Goal: Task Accomplishment & Management: Manage account settings

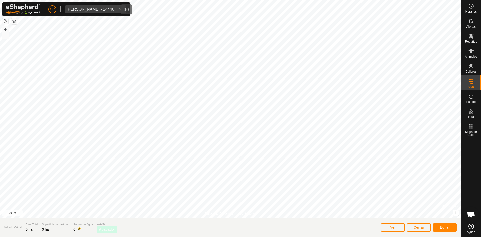
click at [84, 10] on div "Riccardo Primi - 24446" at bounding box center [91, 9] width 48 height 4
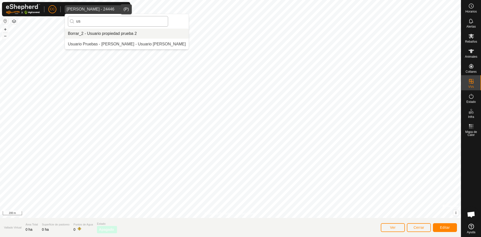
type input "u"
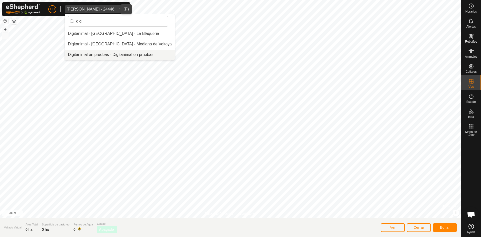
type input "digi"
click at [122, 53] on li "Digitanimal en pruebas - Digitanimal en pruebas" at bounding box center [120, 55] width 110 height 10
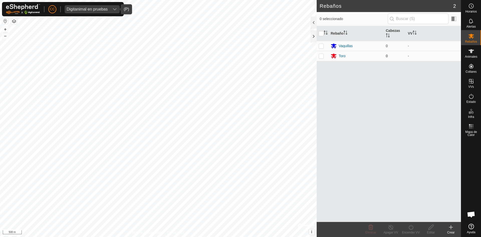
click at [323, 56] on p-checkbox at bounding box center [321, 56] width 5 height 4
checkbox input "true"
click at [323, 45] on p-checkbox at bounding box center [321, 46] width 5 height 4
checkbox input "true"
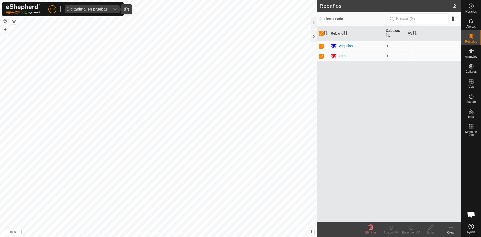
click at [370, 230] on span "Eliminar" at bounding box center [370, 232] width 11 height 4
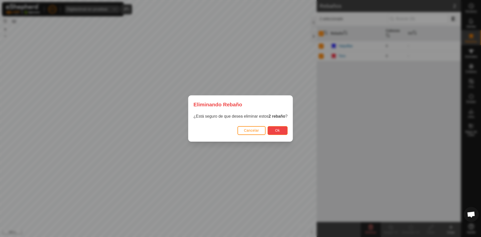
click at [274, 131] on button "Ok" at bounding box center [277, 130] width 20 height 9
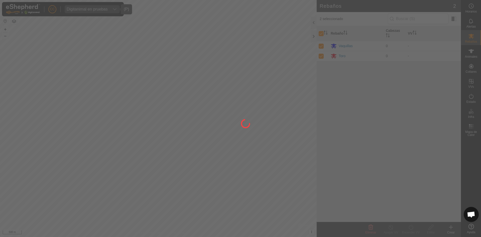
checkbox input "false"
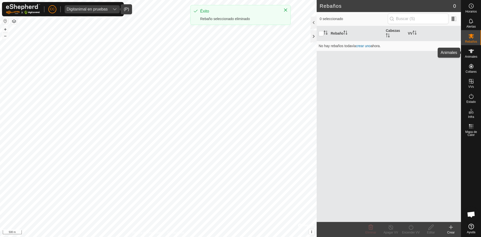
click at [472, 51] on icon at bounding box center [471, 51] width 6 height 4
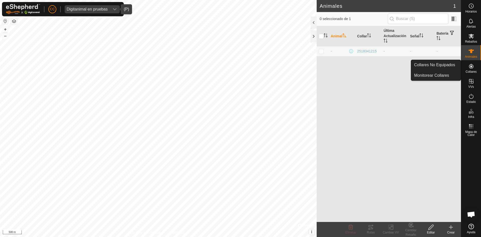
click at [469, 69] on es-neckbands-svg-icon at bounding box center [471, 66] width 9 height 8
click at [441, 66] on link "Collares No Equipados" at bounding box center [436, 65] width 50 height 10
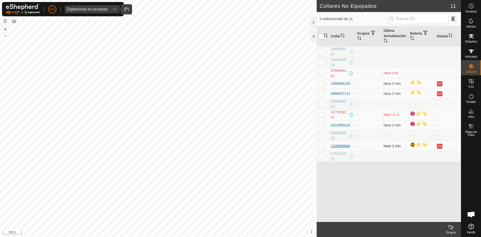
click at [343, 147] on div "1328008994" at bounding box center [341, 145] width 20 height 5
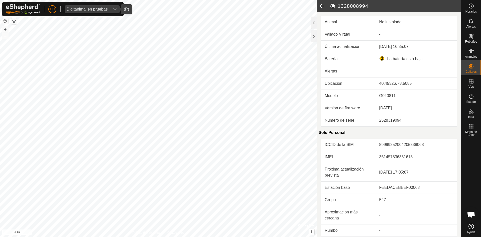
click at [5, 22] on button "button" at bounding box center [5, 21] width 6 height 6
click at [7, 22] on button "button" at bounding box center [5, 21] width 6 height 6
click at [7, 21] on button "button" at bounding box center [5, 21] width 6 height 6
click at [5, 21] on button "button" at bounding box center [5, 21] width 6 height 6
click at [4, 21] on button "button" at bounding box center [5, 21] width 6 height 6
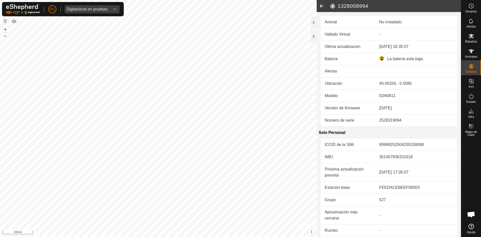
click at [4, 21] on button "button" at bounding box center [5, 21] width 6 height 6
click at [102, 10] on div "Digitanimal en pruebas" at bounding box center [87, 9] width 41 height 4
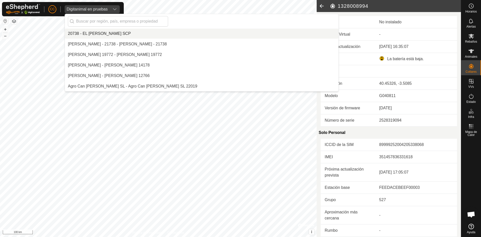
scroll to position [1178, 0]
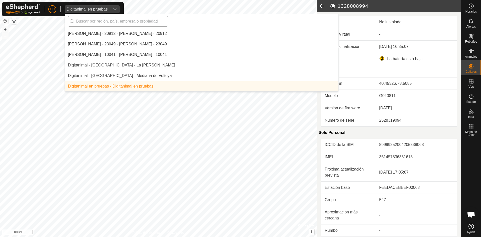
click at [105, 23] on input "text" at bounding box center [118, 21] width 100 height 11
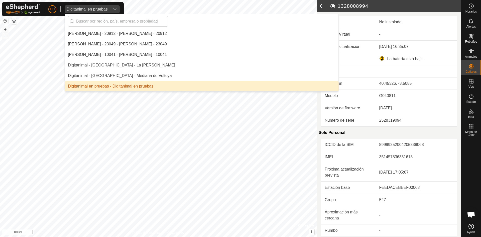
click at [124, 87] on li "Digitanimal en pruebas - Digitanimal en pruebas" at bounding box center [201, 86] width 273 height 10
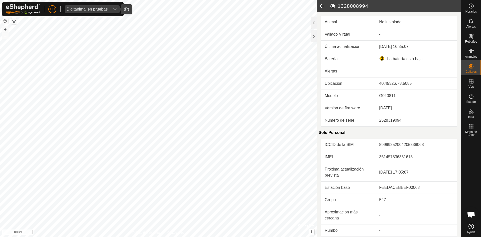
click at [8, 20] on button "button" at bounding box center [5, 21] width 6 height 6
click at [6, 21] on button "button" at bounding box center [5, 21] width 6 height 6
click at [313, 33] on div at bounding box center [314, 36] width 6 height 12
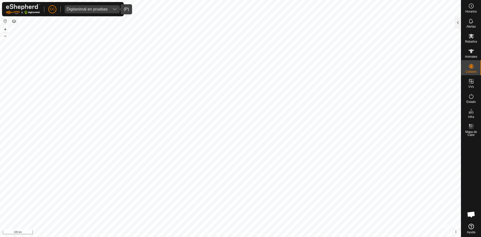
click at [4, 22] on button "button" at bounding box center [5, 21] width 6 height 6
click at [13, 22] on button "button" at bounding box center [14, 21] width 6 height 6
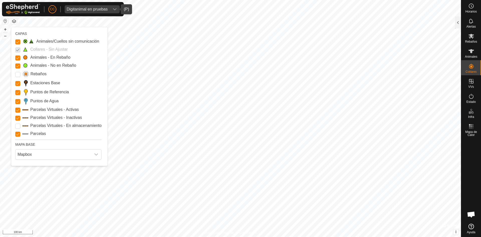
click at [6, 20] on button "button" at bounding box center [5, 21] width 6 height 6
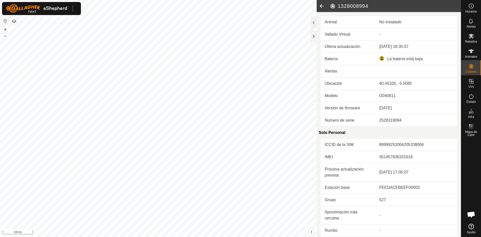
click at [6, 21] on button "button" at bounding box center [5, 21] width 6 height 6
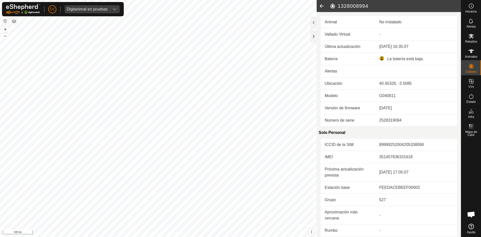
click at [6, 21] on button "button" at bounding box center [5, 21] width 6 height 6
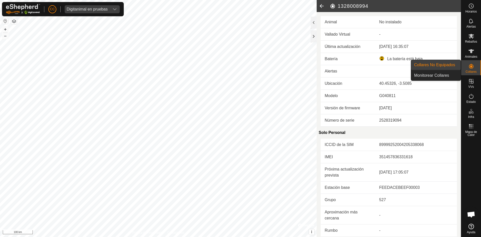
click at [429, 66] on link "Collares No Equipados" at bounding box center [436, 65] width 50 height 10
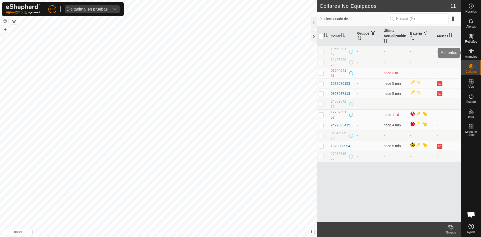
click at [470, 52] on icon at bounding box center [471, 51] width 6 height 4
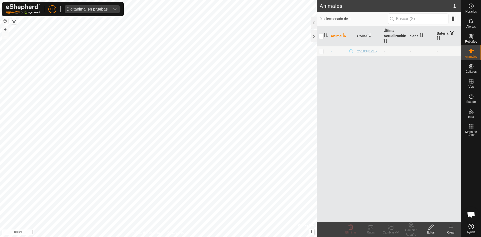
click at [2, 20] on button "button" at bounding box center [5, 21] width 6 height 6
click at [4, 21] on button "button" at bounding box center [5, 21] width 6 height 6
drag, startPoint x: 4, startPoint y: 21, endPoint x: 32, endPoint y: 4, distance: 33.2
click at [5, 21] on button "button" at bounding box center [5, 21] width 6 height 6
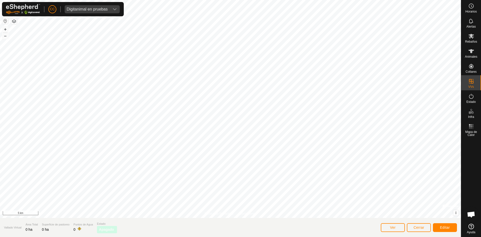
click at [5, 21] on button "button" at bounding box center [5, 21] width 6 height 6
click at [87, 10] on div "Digitanimal en pruebas" at bounding box center [87, 9] width 41 height 4
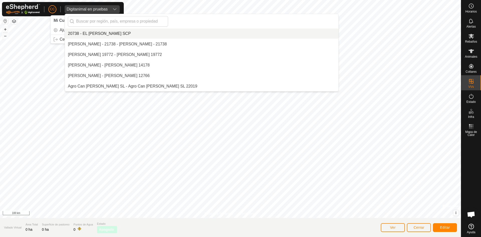
scroll to position [1178, 0]
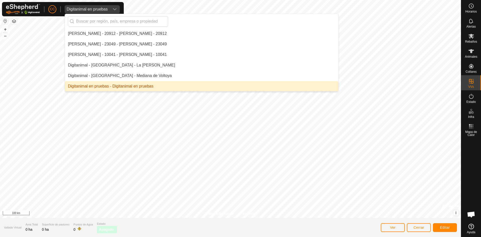
click at [106, 85] on li "Digitanimal en pruebas - Digitanimal en pruebas" at bounding box center [201, 86] width 273 height 10
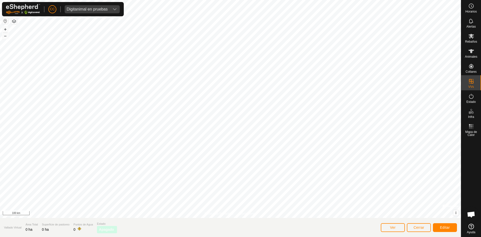
click at [5, 22] on button "button" at bounding box center [5, 21] width 6 height 6
click at [2, 20] on button "button" at bounding box center [5, 21] width 6 height 6
click at [95, 7] on span "EL JUNCA SCP" at bounding box center [81, 9] width 32 height 8
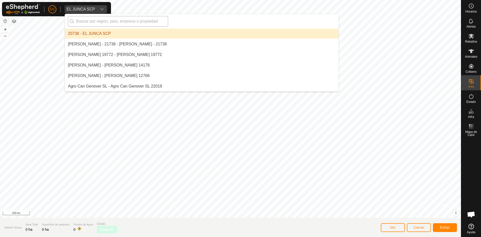
click at [118, 20] on input "text" at bounding box center [118, 21] width 100 height 11
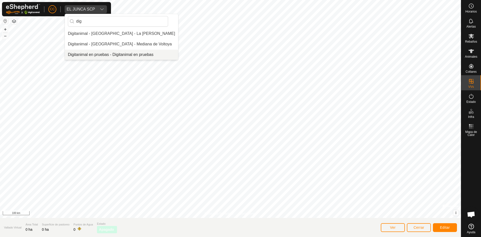
type input "dig"
click at [111, 53] on li "Digitanimal en pruebas - Digitanimal en pruebas" at bounding box center [121, 55] width 113 height 10
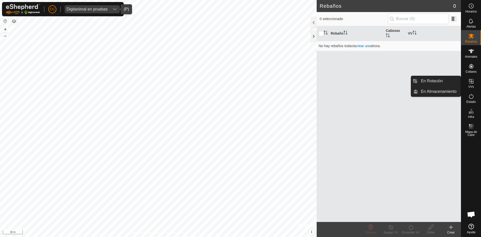
click at [473, 83] on icon at bounding box center [471, 81] width 5 height 5
click at [425, 80] on link "En Rotación" at bounding box center [439, 81] width 43 height 10
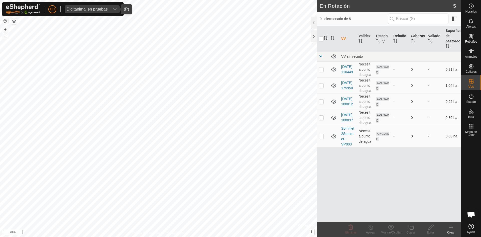
click at [321, 138] on p-checkbox at bounding box center [321, 136] width 5 height 4
checkbox input "true"
click at [322, 118] on p-checkbox at bounding box center [321, 117] width 5 height 4
checkbox input "true"
click at [319, 98] on td at bounding box center [323, 101] width 12 height 16
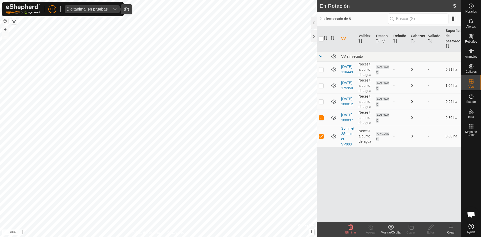
checkbox input "true"
click at [323, 88] on td at bounding box center [323, 85] width 12 height 16
checkbox input "true"
click at [321, 71] on p-checkbox at bounding box center [321, 69] width 5 height 4
checkbox input "true"
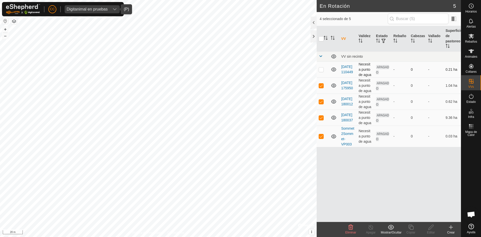
checkbox input "true"
click at [354, 227] on delete-svg-icon at bounding box center [351, 227] width 20 height 6
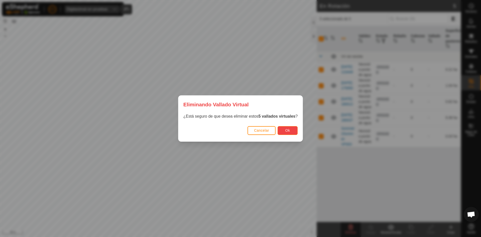
click at [285, 127] on button "Ok" at bounding box center [287, 130] width 20 height 9
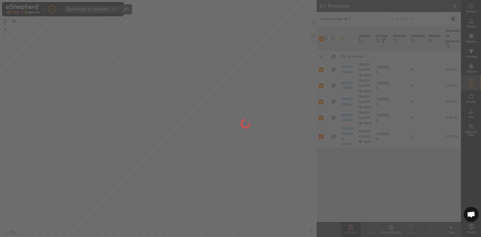
checkbox input "false"
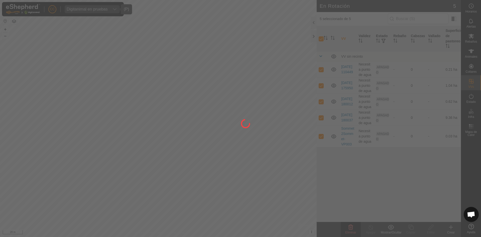
checkbox input "false"
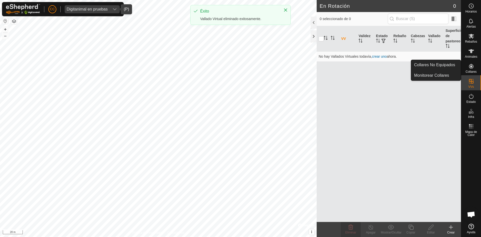
click at [452, 224] on icon at bounding box center [451, 227] width 6 height 6
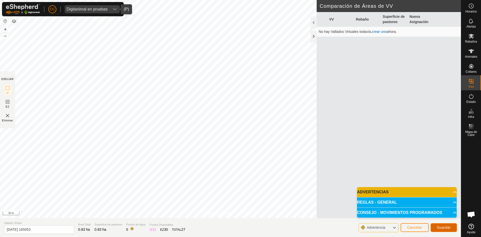
click at [438, 226] on span "Guardar" at bounding box center [444, 227] width 14 height 4
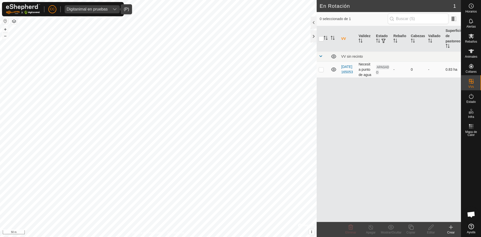
click at [347, 72] on td "[DATE] 165053" at bounding box center [347, 69] width 17 height 16
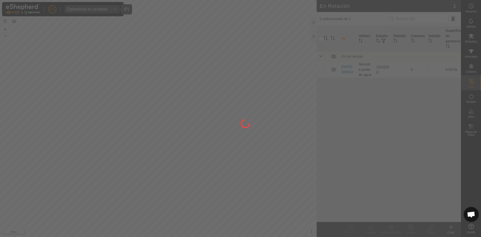
click at [323, 69] on div at bounding box center [240, 118] width 481 height 237
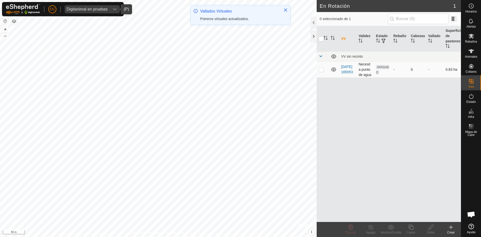
click at [320, 70] on p-checkbox at bounding box center [321, 69] width 5 height 4
checkbox input "true"
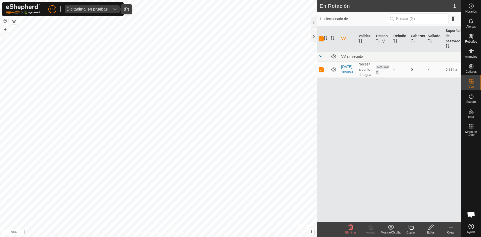
click at [431, 225] on icon at bounding box center [431, 227] width 6 height 6
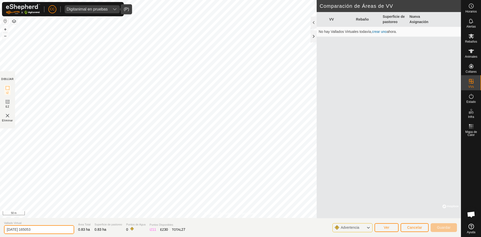
drag, startPoint x: 42, startPoint y: 229, endPoint x: 0, endPoint y: 230, distance: 42.3
click at [0, 230] on section "Vallado Virtual [DATE] 165053 Área Total 0.83 ha Superficie de pastoreo 0.83 ha…" at bounding box center [230, 227] width 461 height 19
type input "Prueba 1"
click at [446, 228] on span "Guardar" at bounding box center [444, 227] width 14 height 4
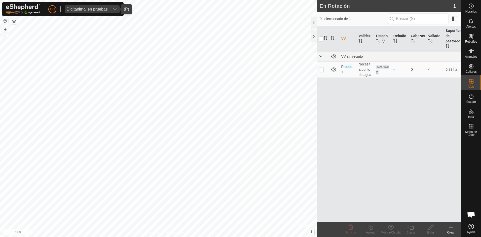
click at [453, 231] on div "Crear" at bounding box center [451, 232] width 20 height 5
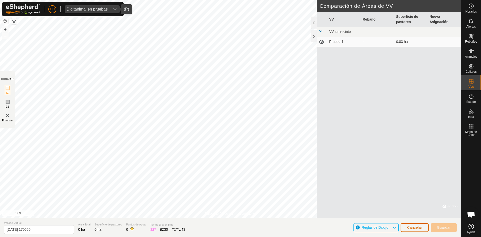
click at [409, 227] on span "Cancelar" at bounding box center [414, 227] width 15 height 4
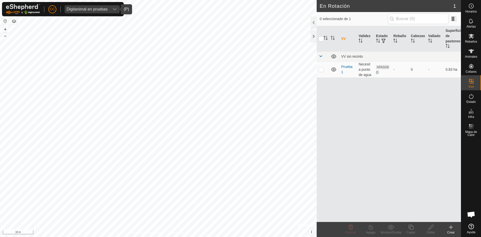
click at [455, 227] on create-svg-icon at bounding box center [451, 227] width 20 height 6
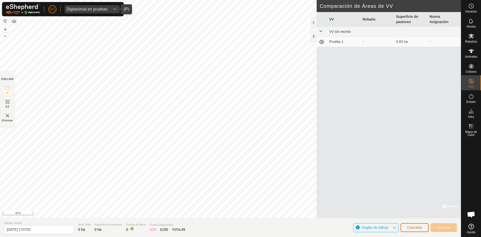
click at [415, 230] on button "Cancelar" at bounding box center [414, 227] width 28 height 9
